Goal: Communication & Community: Answer question/provide support

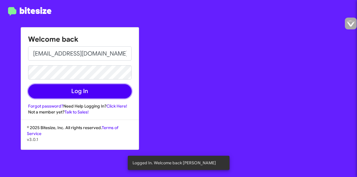
click at [77, 92] on button "Log In" at bounding box center [79, 91] width 103 height 14
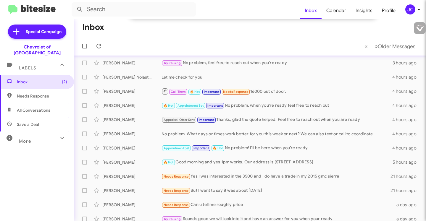
scroll to position [140, 0]
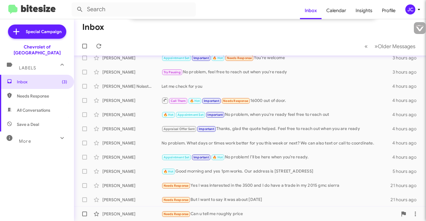
click at [269, 177] on div "Needs Response Can u tell me roughly price" at bounding box center [279, 214] width 236 height 7
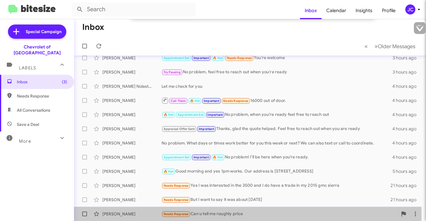
click at [153, 177] on div "[PERSON_NAME]" at bounding box center [131, 214] width 59 height 6
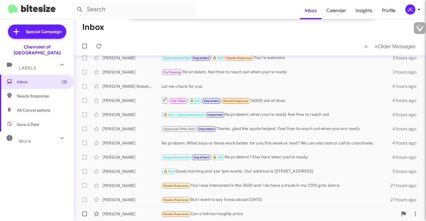
click at [292, 177] on div "Needs Response Can u tell me roughly price" at bounding box center [279, 214] width 236 height 7
click at [116, 177] on div "[PERSON_NAME]" at bounding box center [131, 214] width 59 height 6
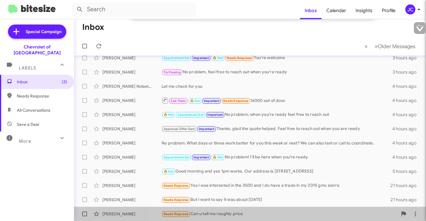
click at [307, 177] on div "[PERSON_NAME] Needs Response Can u tell me roughly price a day ago" at bounding box center [250, 214] width 342 height 12
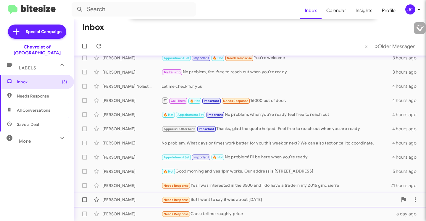
click at [236, 177] on div "Needs Response But I want to say it was about [DATE]" at bounding box center [279, 200] width 236 height 7
click at [85, 177] on span at bounding box center [84, 214] width 5 height 5
click at [85, 177] on input "checkbox" at bounding box center [84, 216] width 0 height 0
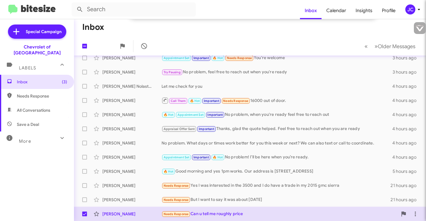
click at [86, 177] on span at bounding box center [84, 214] width 5 height 5
click at [85, 177] on input "checkbox" at bounding box center [84, 216] width 0 height 0
checkbox input "false"
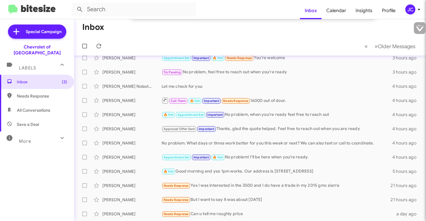
click at [60, 137] on icon at bounding box center [61, 138] width 3 height 2
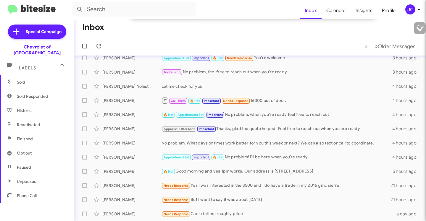
scroll to position [0, 0]
